Goal: Check status: Check status

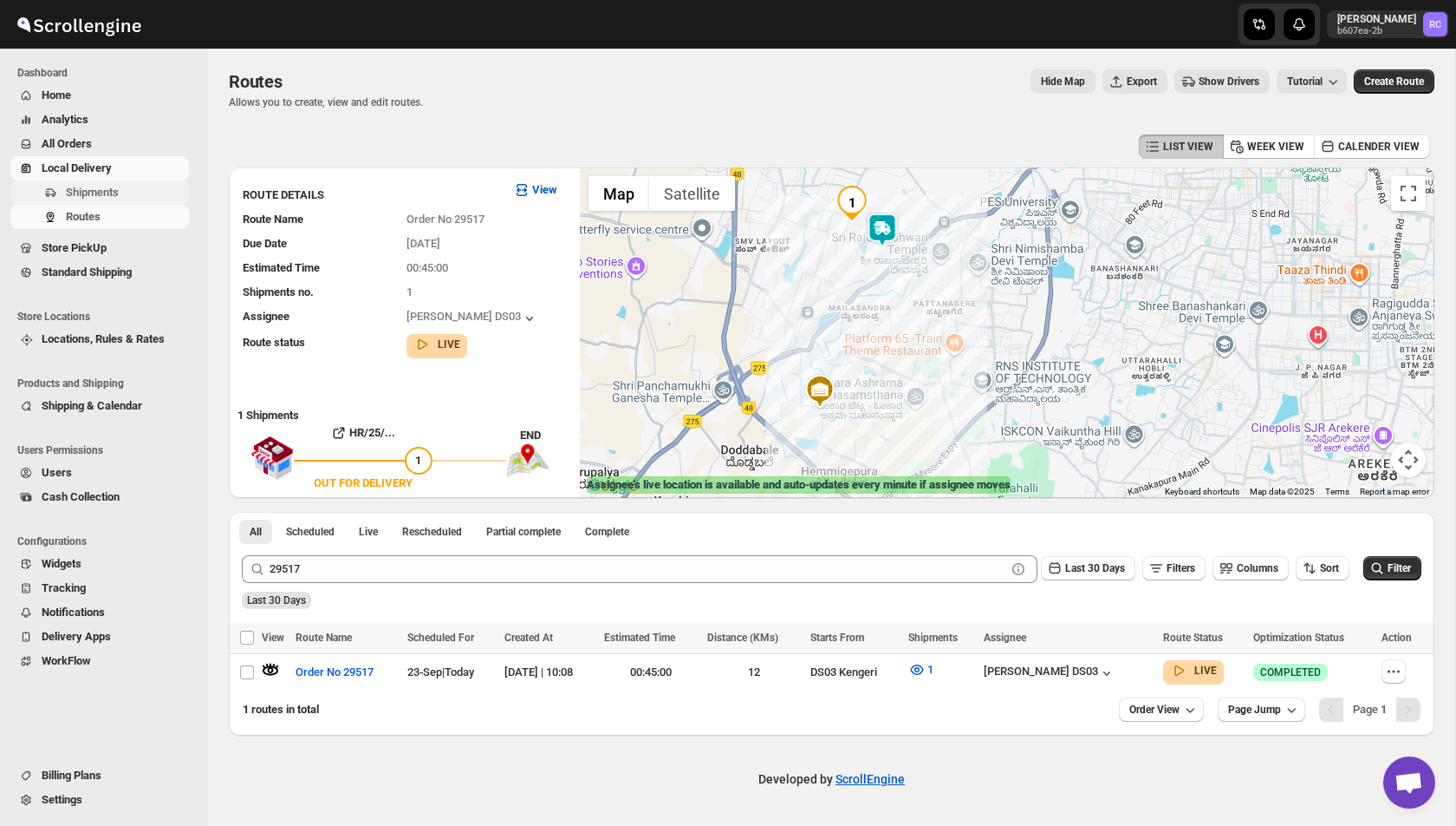
click at [118, 187] on span "Shipments" at bounding box center [92, 192] width 53 height 13
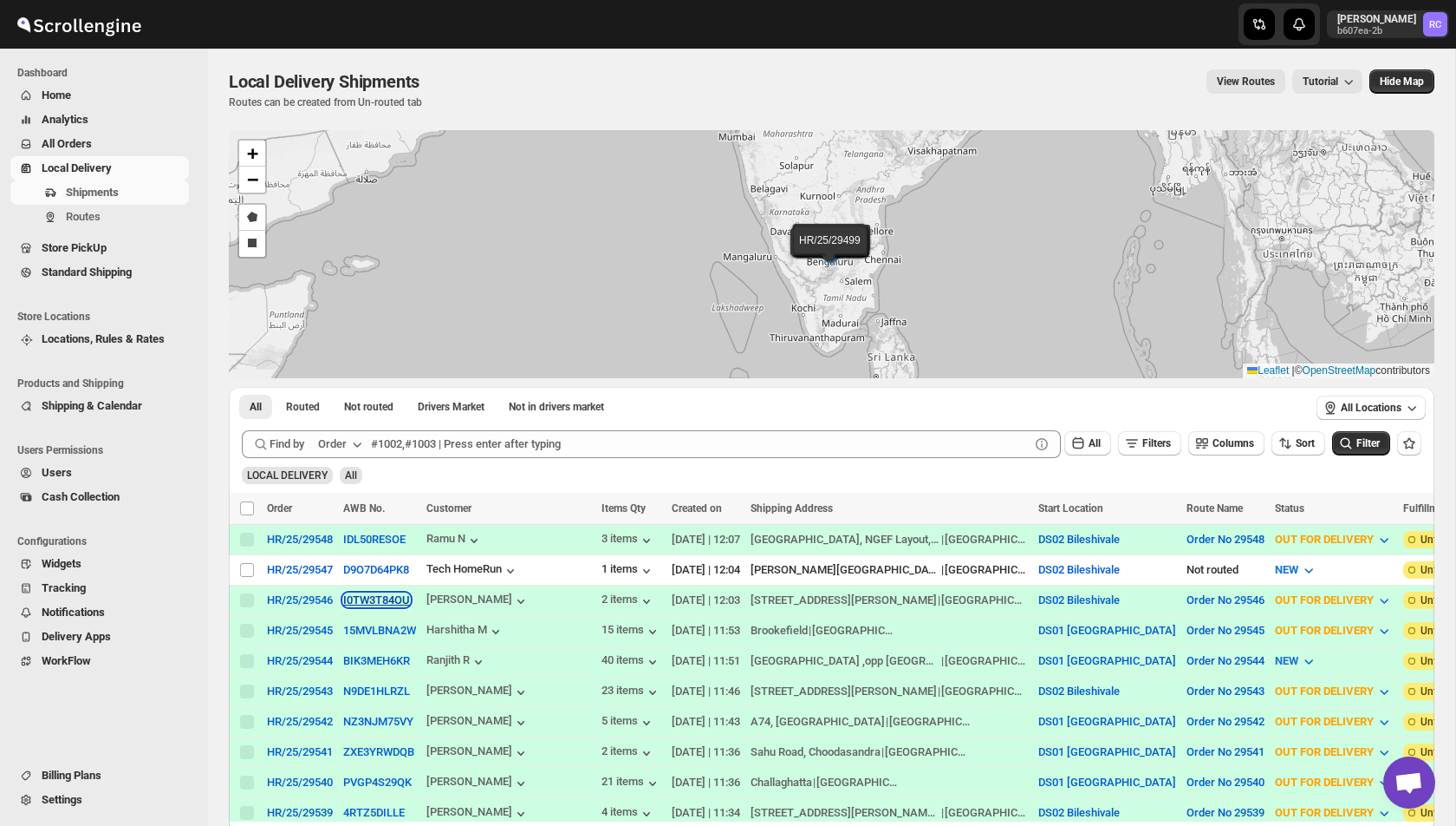
click at [368, 600] on button "I0TW3T84OU" at bounding box center [376, 599] width 67 height 13
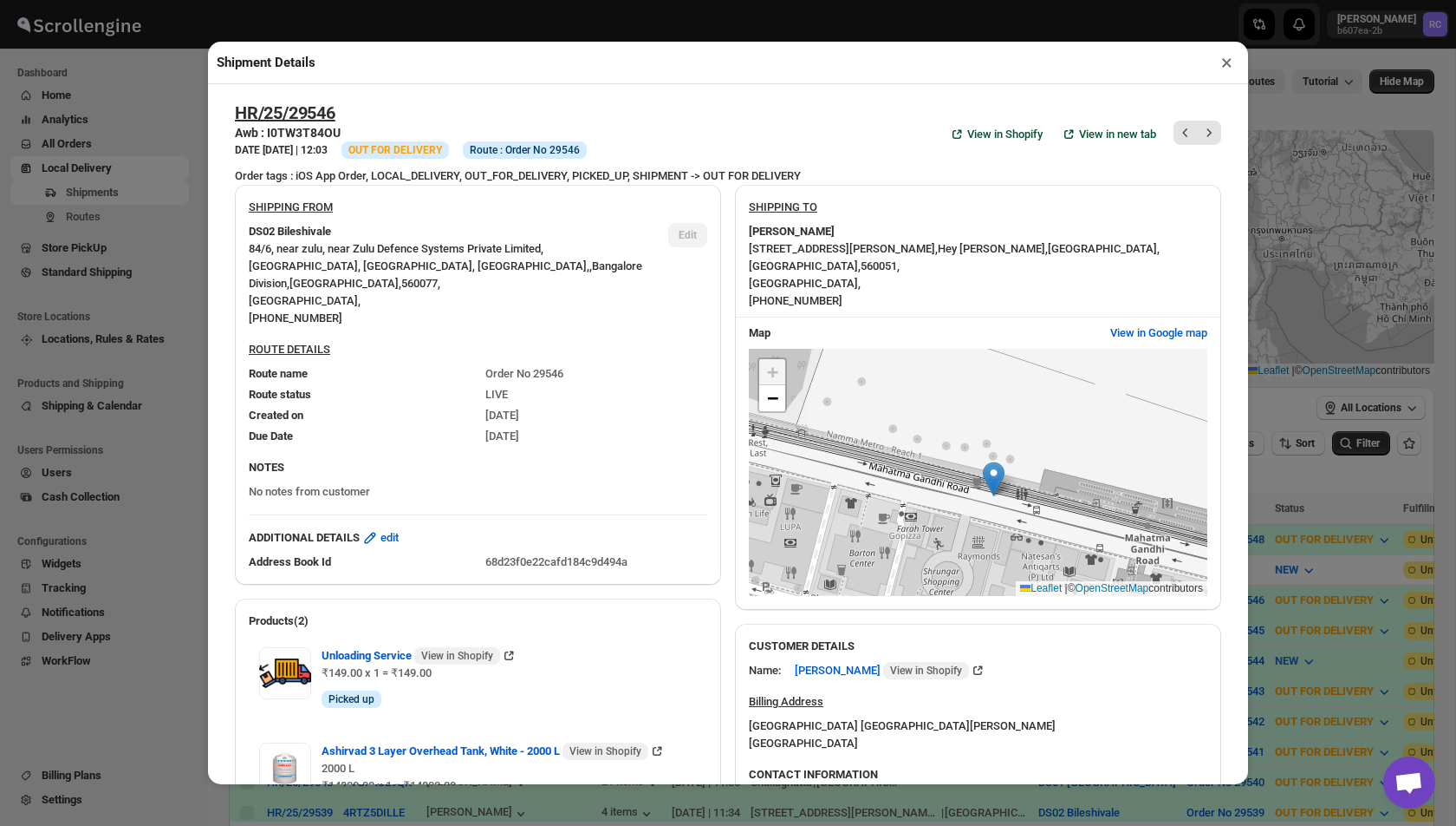
drag, startPoint x: 963, startPoint y: 504, endPoint x: 978, endPoint y: 528, distance: 28.3
click at [978, 528] on div "+ − Leaflet | © OpenStreetMap contributors" at bounding box center [978, 472] width 459 height 248
click at [767, 396] on span "−" at bounding box center [772, 397] width 11 height 22
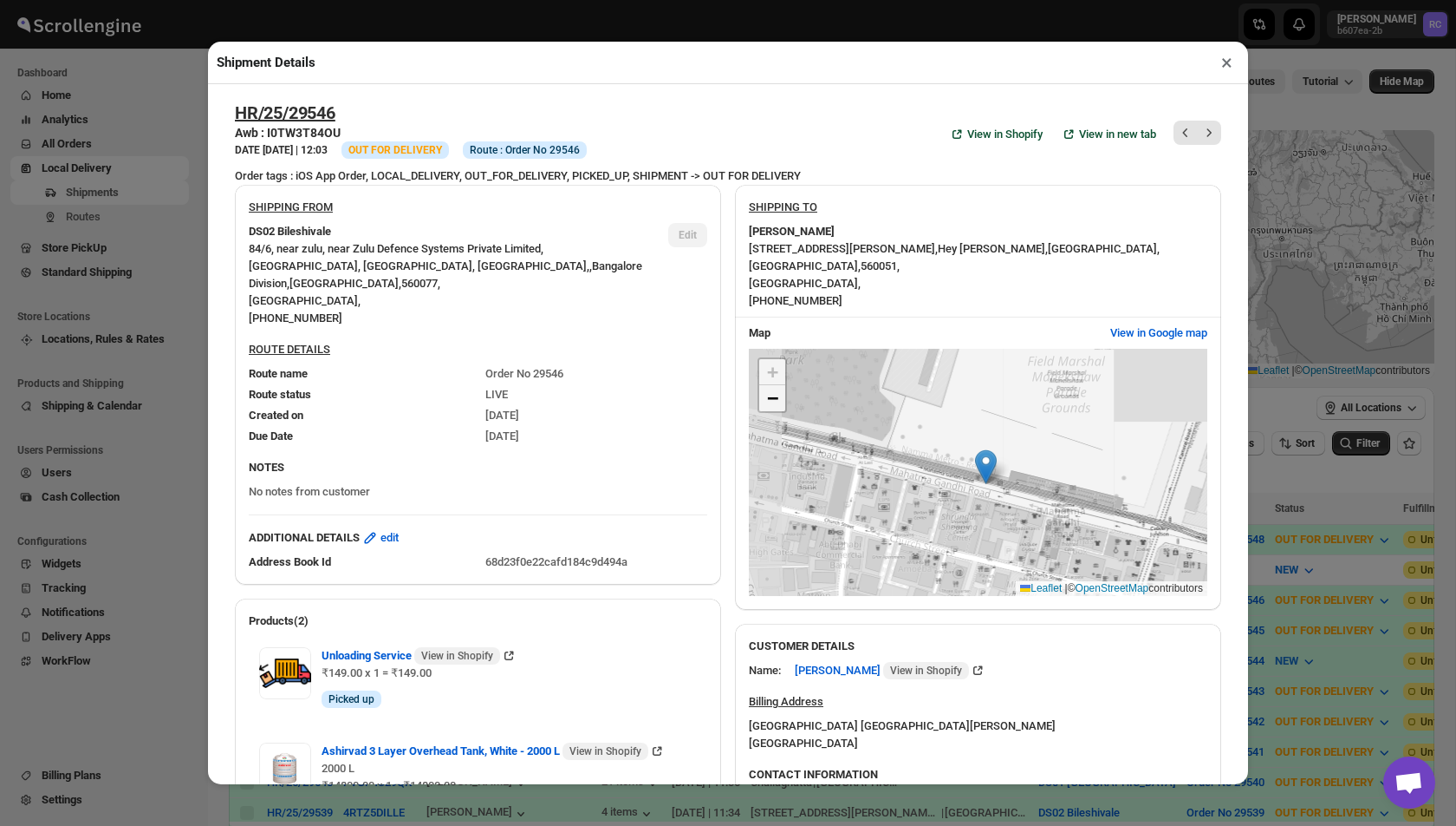
click at [767, 396] on span "−" at bounding box center [772, 397] width 11 height 22
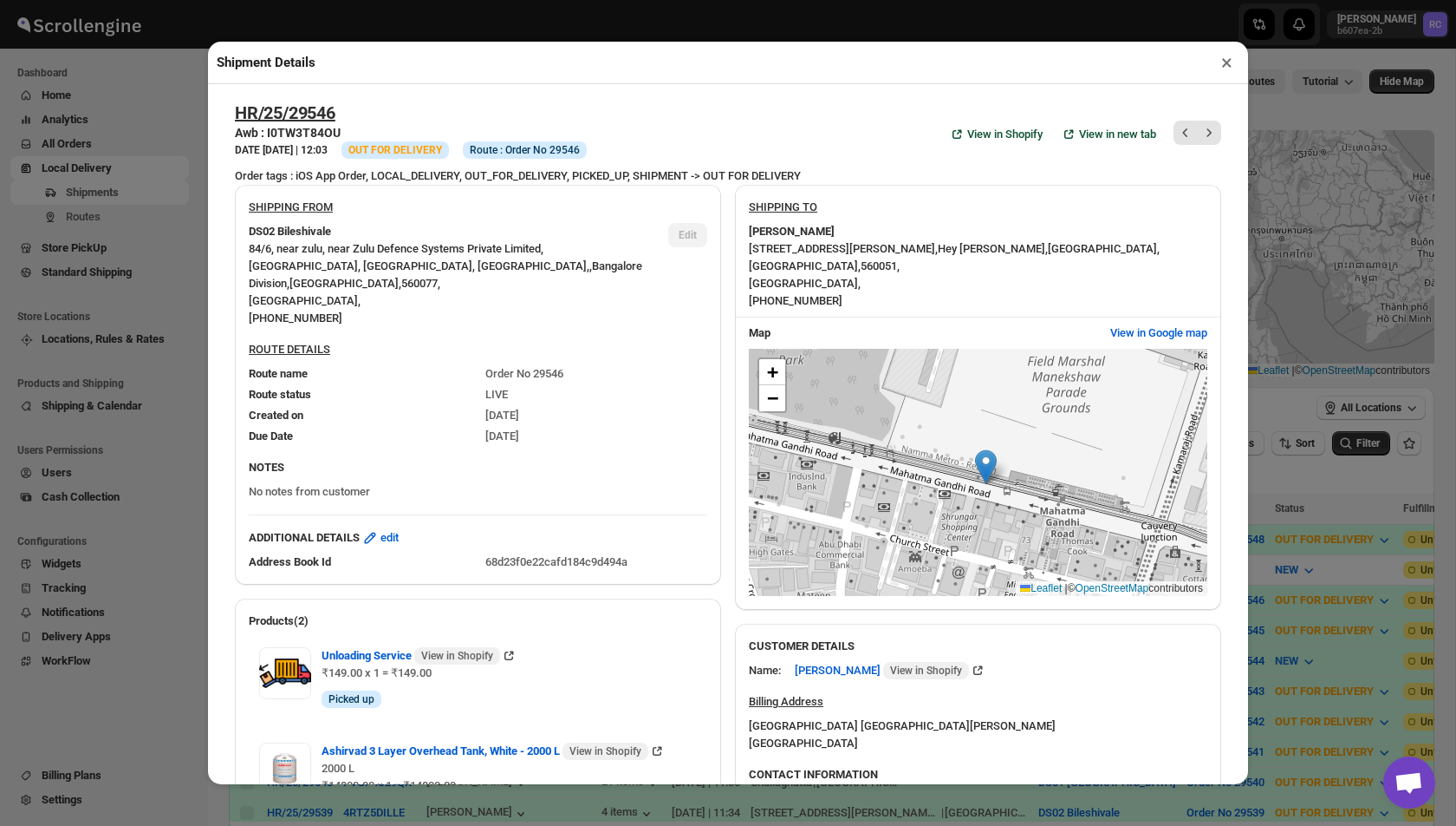
drag, startPoint x: 956, startPoint y: 521, endPoint x: 910, endPoint y: 489, distance: 56.0
click at [911, 489] on div "+ − Leaflet | © OpenStreetMap contributors" at bounding box center [978, 472] width 459 height 248
